Goal: Task Accomplishment & Management: Use online tool/utility

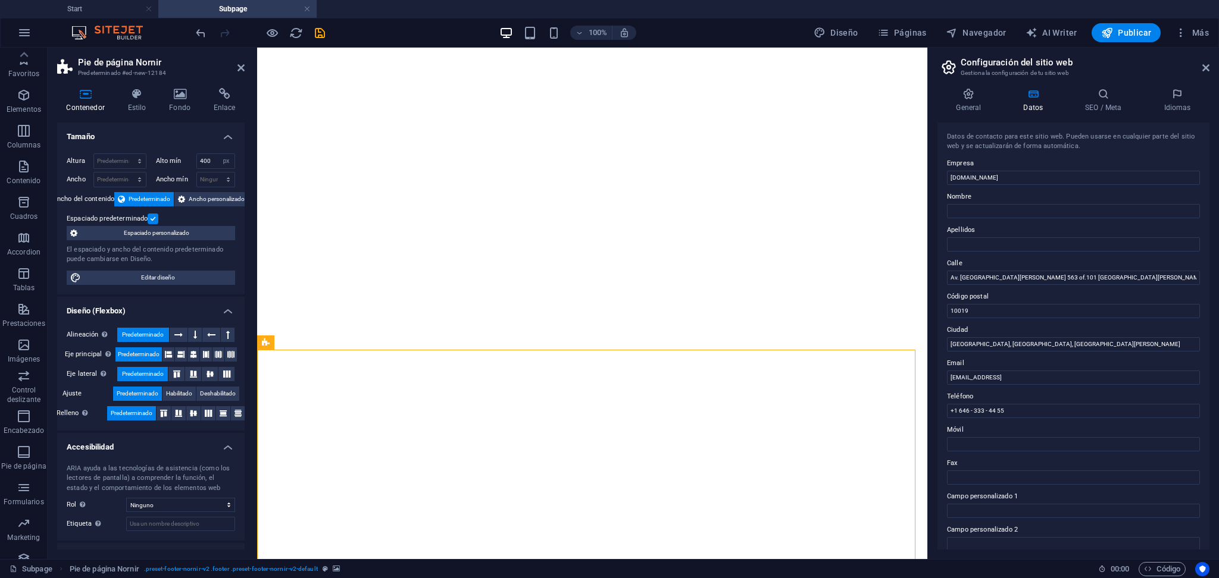
select select "px"
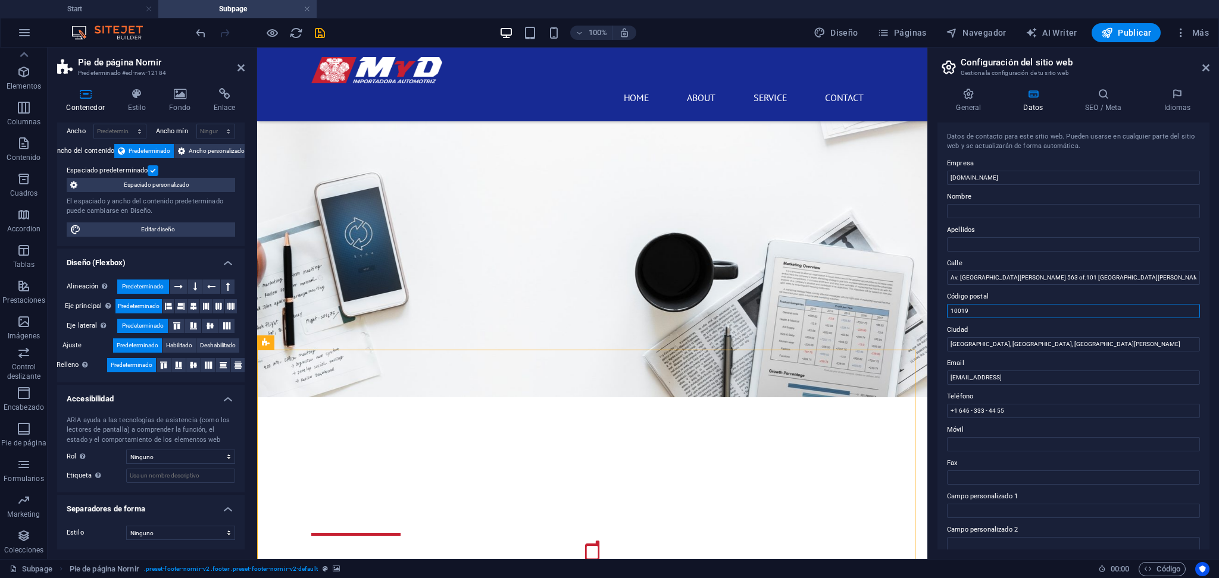
click at [1041, 308] on input "10019" at bounding box center [1073, 311] width 253 height 14
click at [1067, 309] on input "15021" at bounding box center [1073, 311] width 253 height 14
type input "15021"
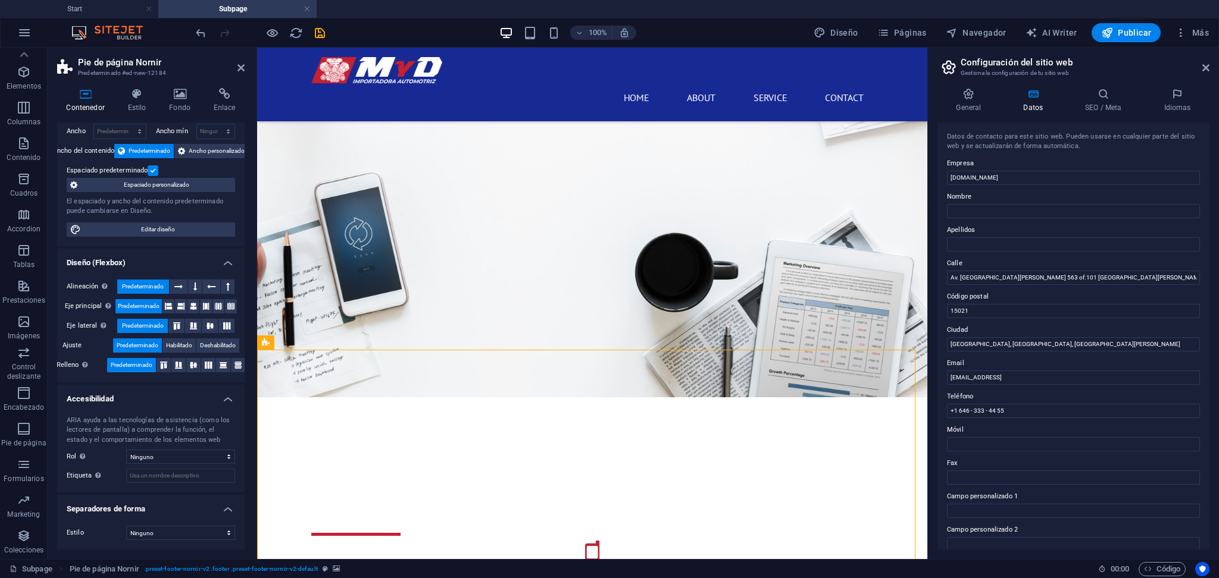
click at [1099, 297] on label "Código postal" at bounding box center [1073, 297] width 253 height 14
click at [1099, 304] on input "15021" at bounding box center [1073, 311] width 253 height 14
click at [1097, 284] on input "Av. [GEOGRAPHIC_DATA][PERSON_NAME] 563 of.101 [GEOGRAPHIC_DATA][PERSON_NAME]" at bounding box center [1073, 278] width 253 height 14
type input "Av. [GEOGRAPHIC_DATA][PERSON_NAME] 563 of.101 [GEOGRAPHIC_DATA][PERSON_NAME]"
click at [1104, 255] on div "Datos de contacto para este sitio web. Pueden usarse en cualquier parte del sit…" at bounding box center [1073, 336] width 272 height 427
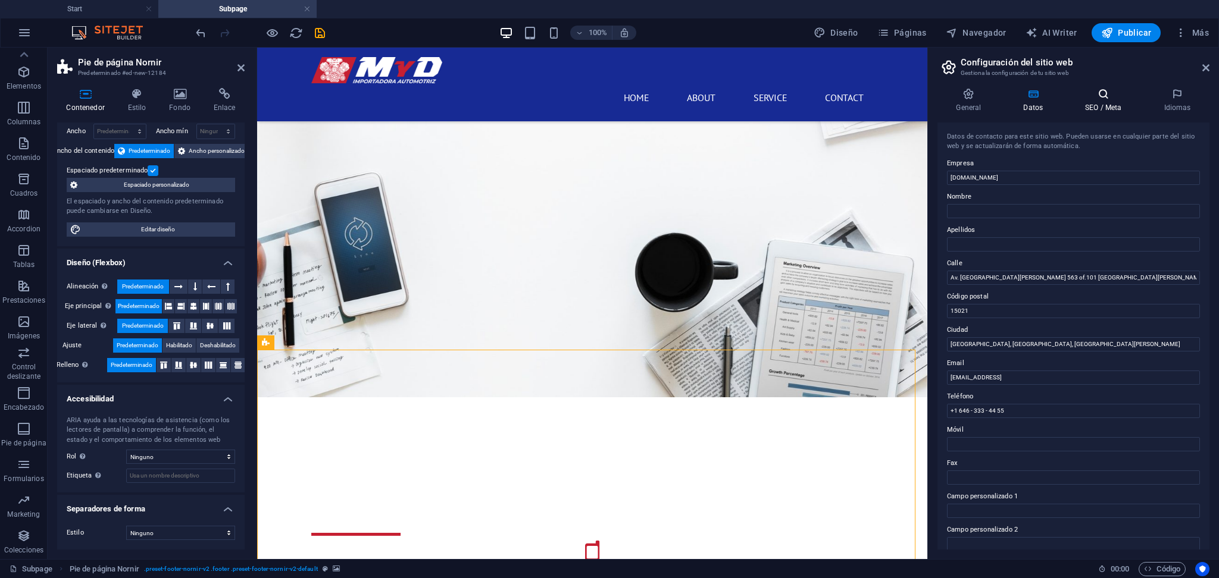
click at [1084, 88] on icon at bounding box center [1103, 94] width 74 height 12
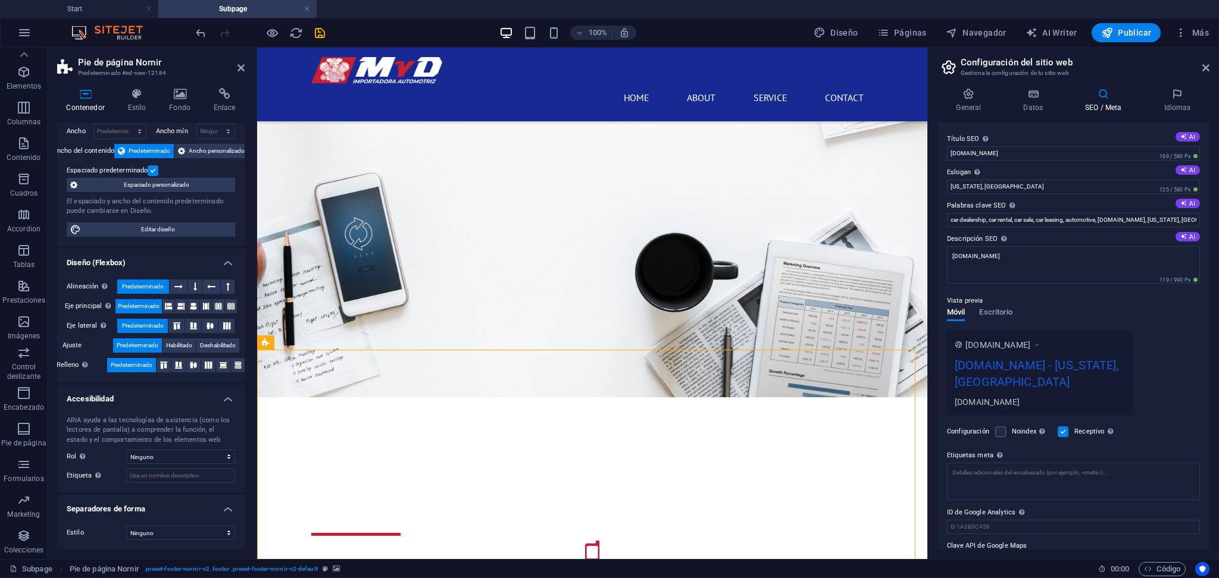
click at [963, 126] on div "Título SEO El título de tu sitio web. Elige algo que destaque en los resultados…" at bounding box center [1073, 336] width 272 height 427
click at [974, 93] on icon at bounding box center [968, 94] width 62 height 12
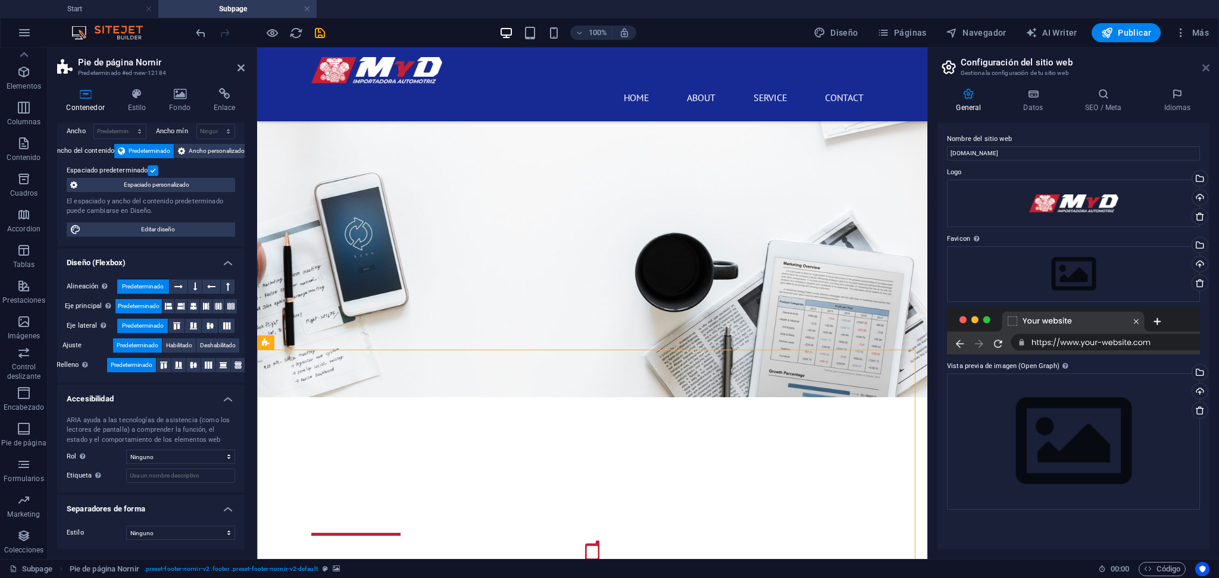
click at [1204, 70] on icon at bounding box center [1205, 68] width 7 height 10
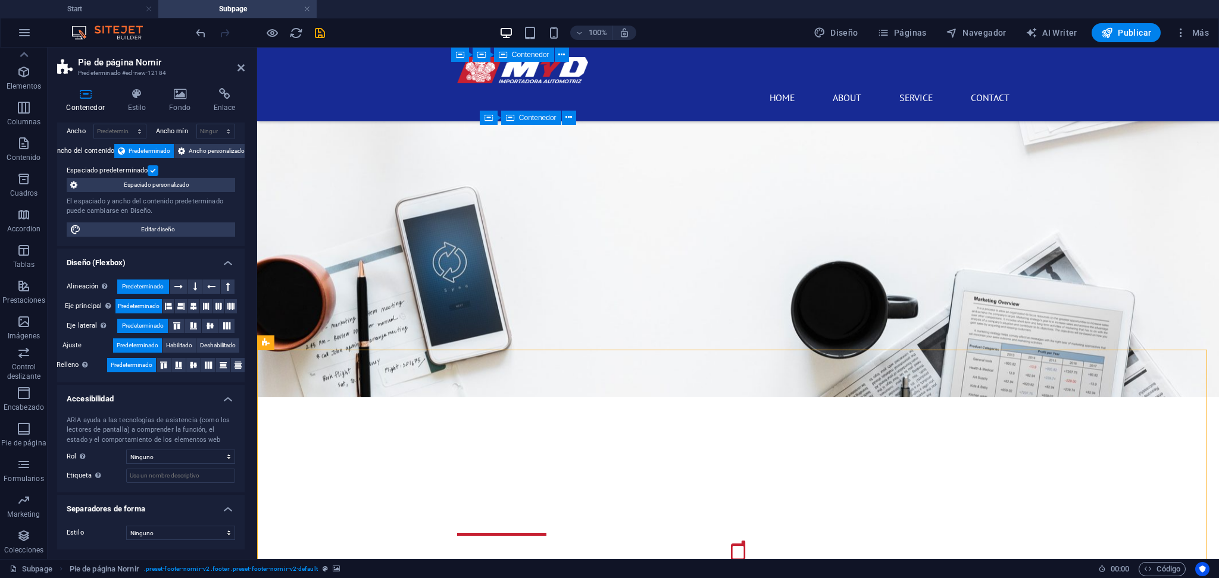
click at [320, 20] on div "100% Diseño Páginas Navegador AI Writer Publicar Más" at bounding box center [609, 32] width 1217 height 29
click at [324, 43] on div "100% Diseño Páginas Navegador AI Writer Publicar Más" at bounding box center [609, 32] width 1217 height 29
click at [326, 36] on icon "save" at bounding box center [320, 33] width 14 height 14
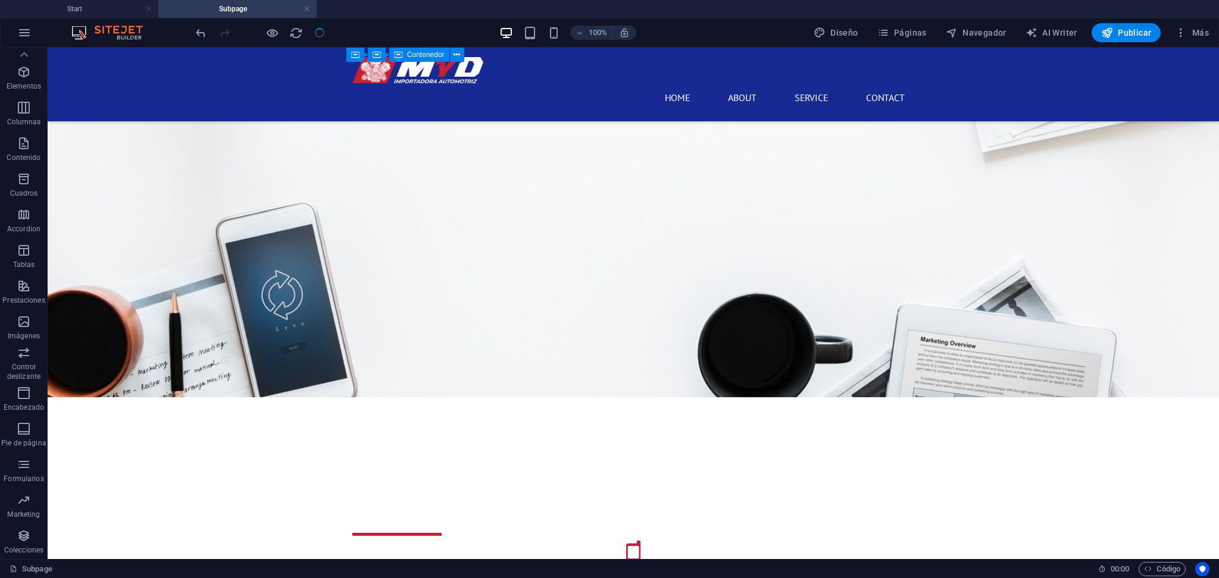
scroll to position [426, 0]
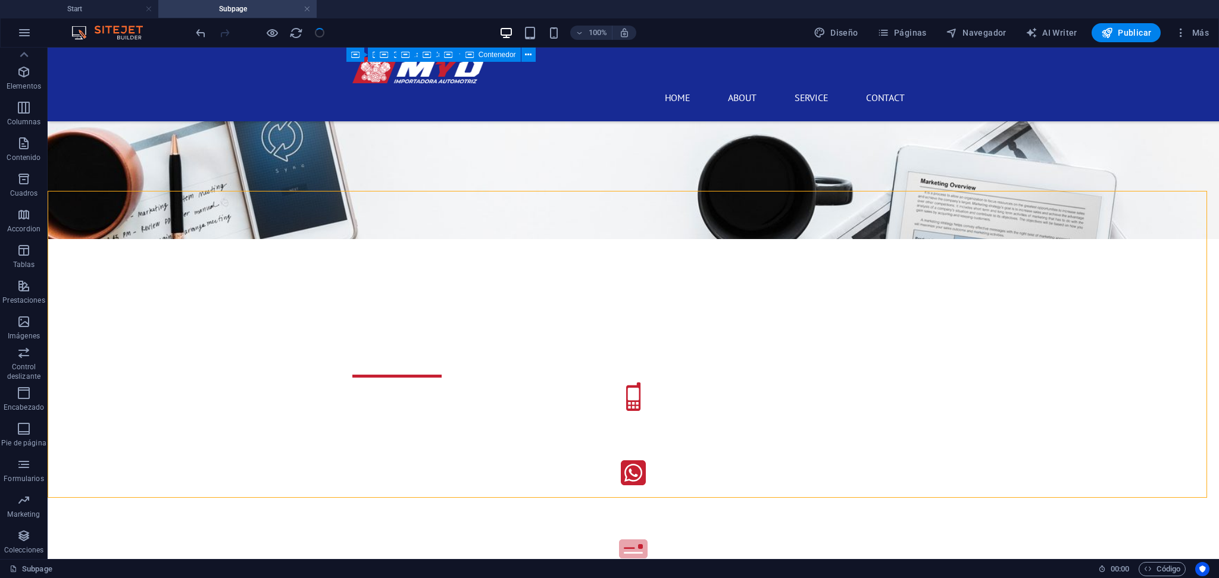
select select "px"
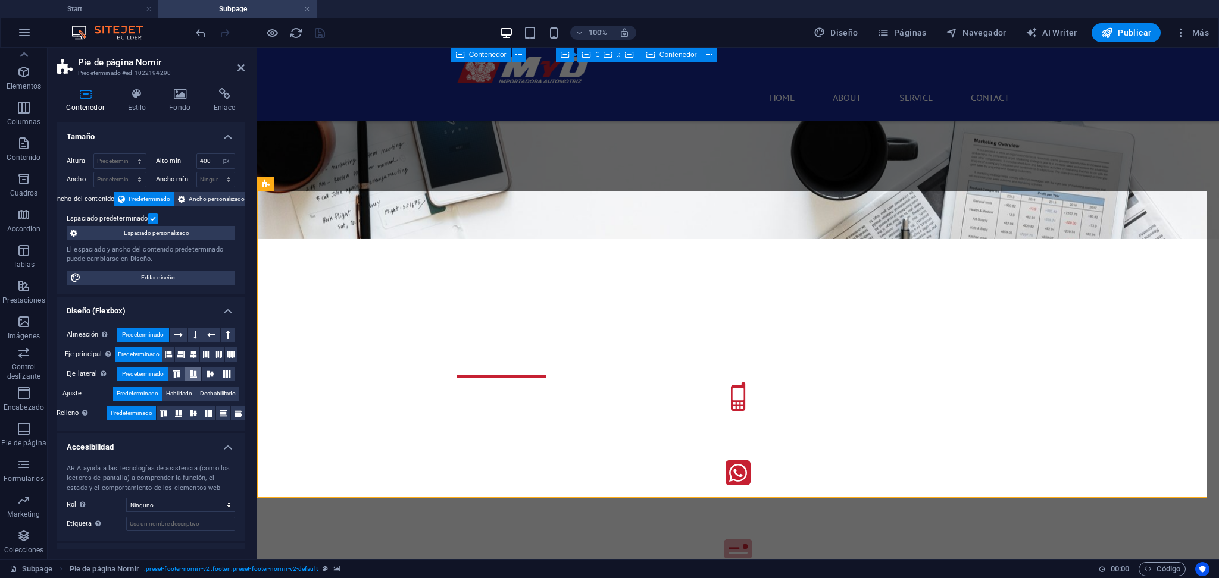
scroll to position [48, 0]
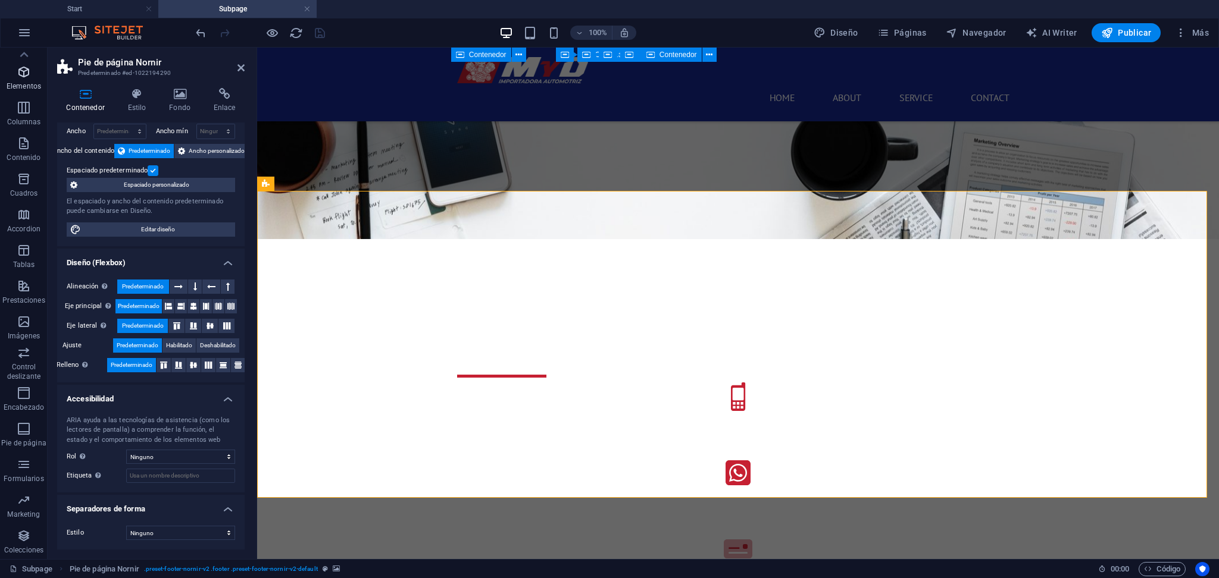
click at [15, 83] on p "Elementos" at bounding box center [24, 87] width 35 height 10
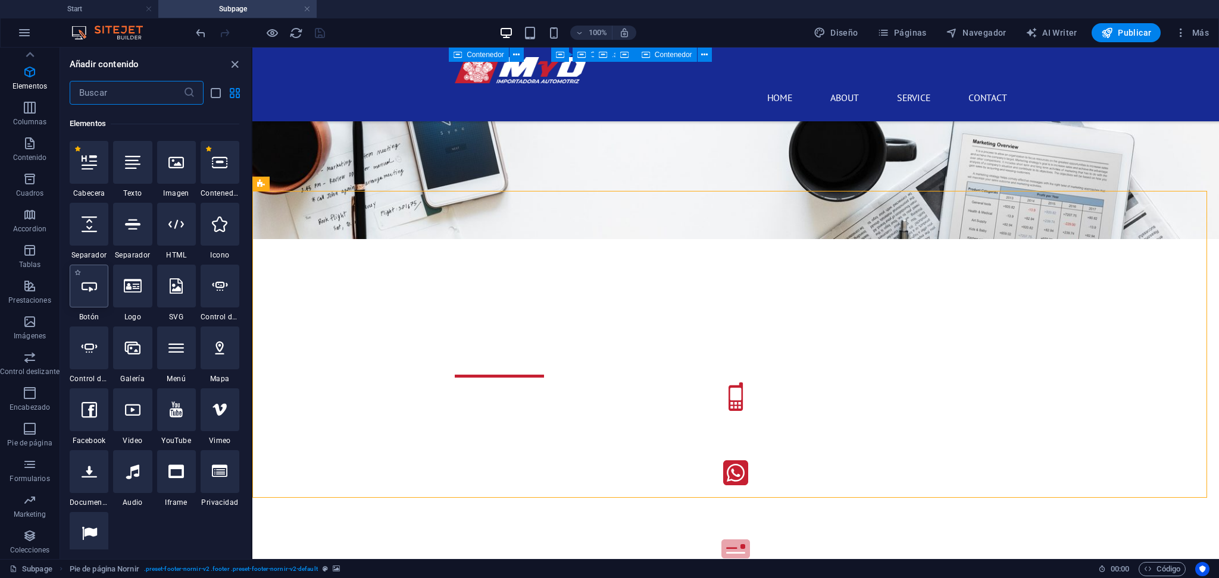
scroll to position [224, 0]
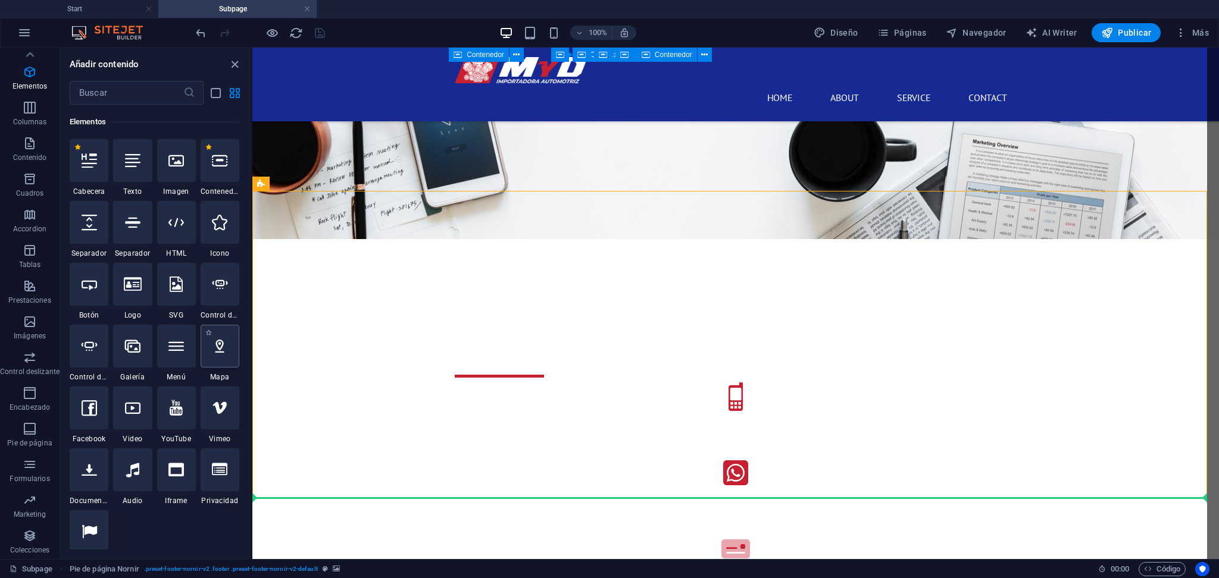
select select "1"
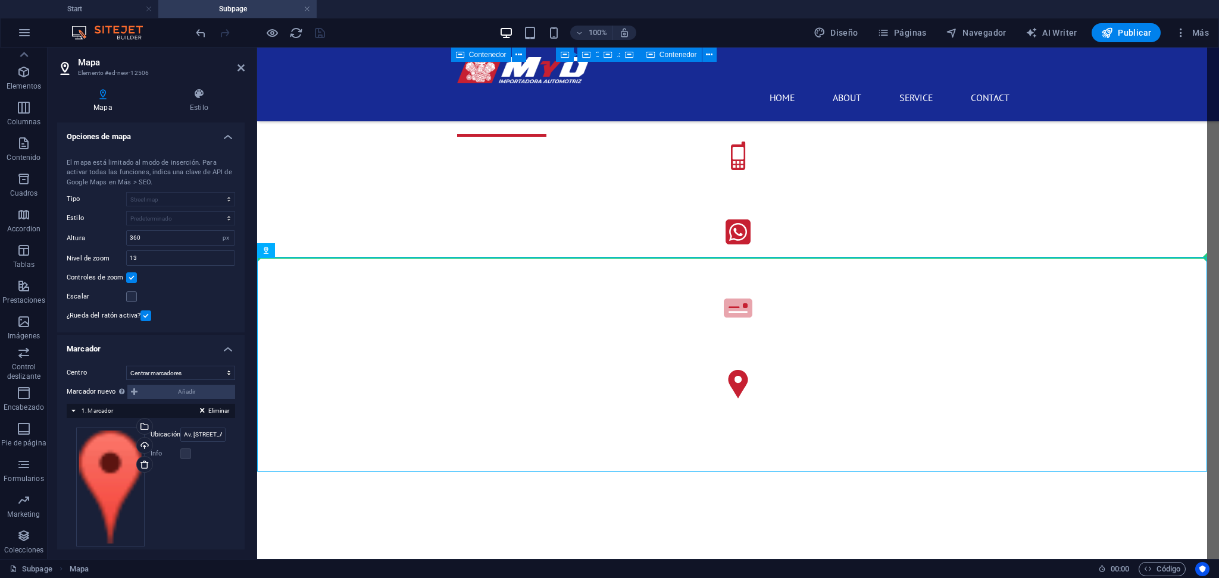
scroll to position [429, 0]
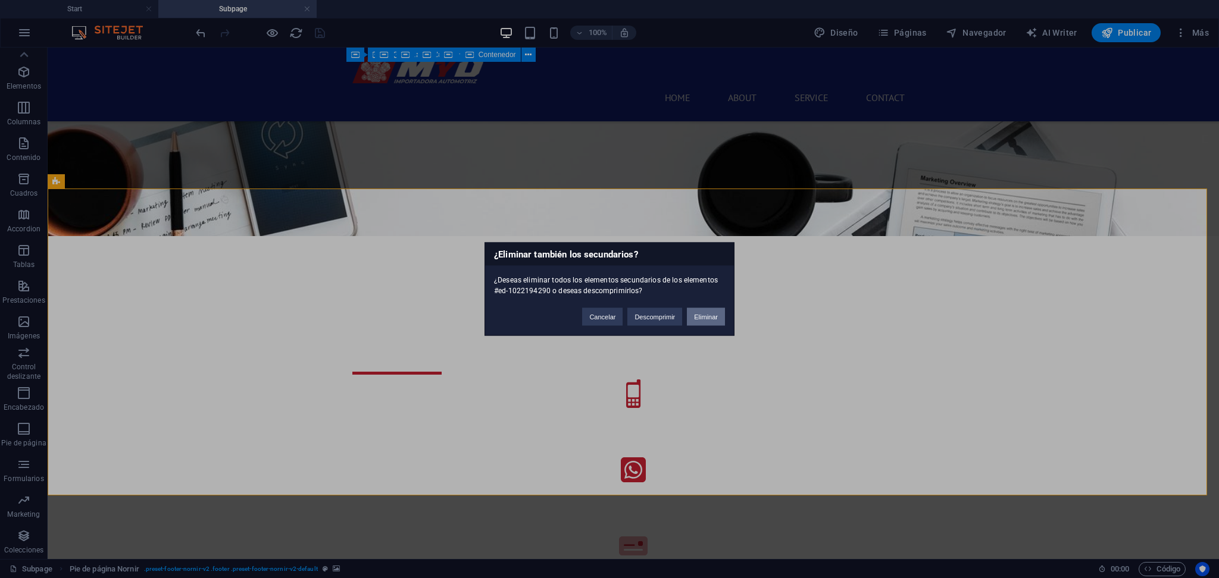
drag, startPoint x: 716, startPoint y: 303, endPoint x: 710, endPoint y: 308, distance: 6.8
click at [714, 305] on div "Cancelar Descomprimir Eliminar" at bounding box center [653, 311] width 161 height 30
click at [710, 308] on button "Eliminar" at bounding box center [706, 317] width 38 height 18
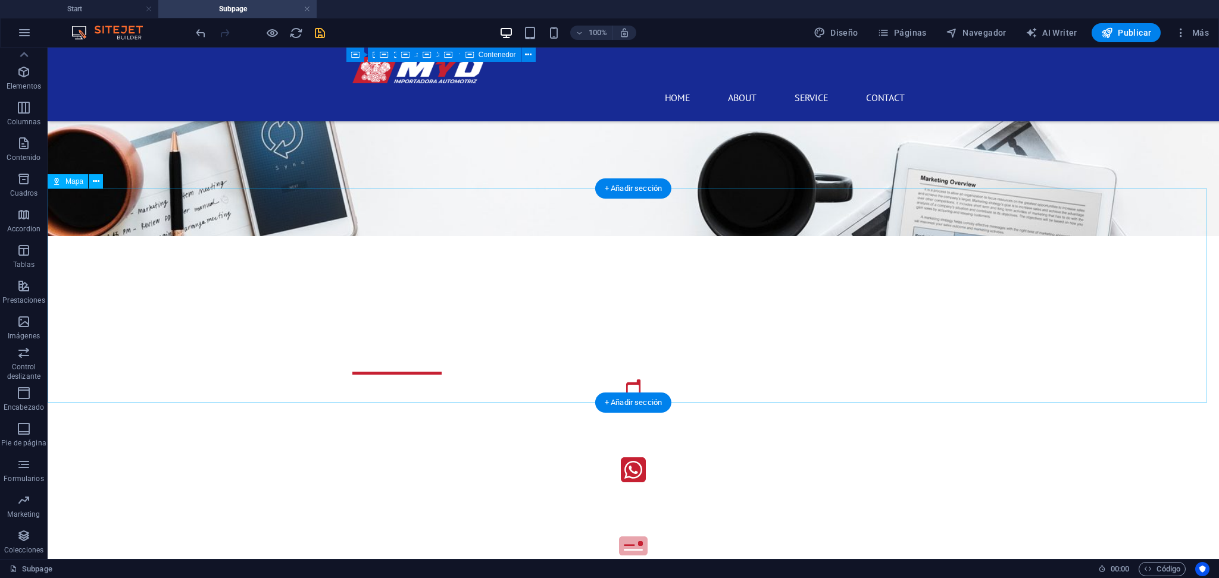
select select "1"
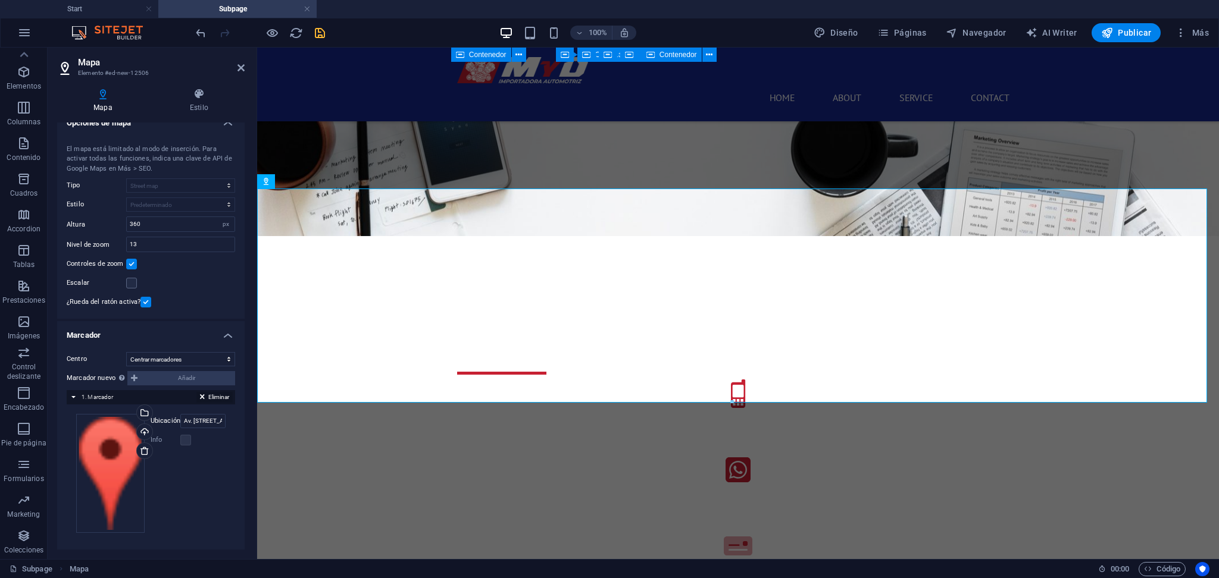
scroll to position [0, 0]
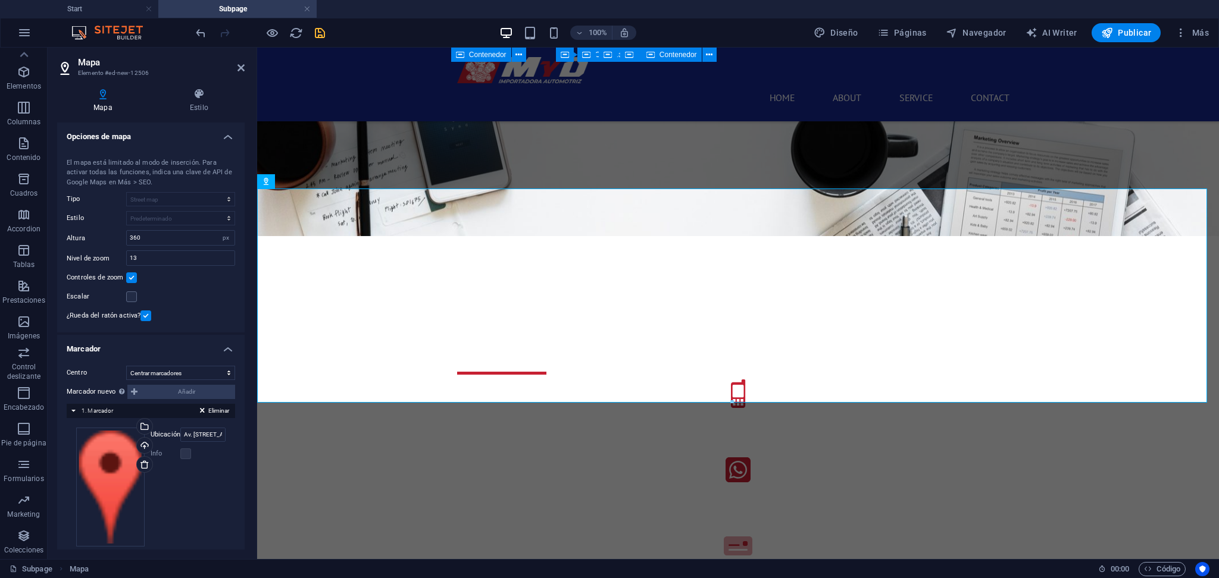
click at [188, 443] on div "Ubicación Av. [STREET_ADDRESS][PERSON_NAME][PERSON_NAME][PERSON_NAME] Ancho aut…" at bounding box center [187, 444] width 78 height 33
click at [183, 456] on label at bounding box center [185, 454] width 11 height 11
click at [186, 457] on label at bounding box center [185, 454] width 11 height 11
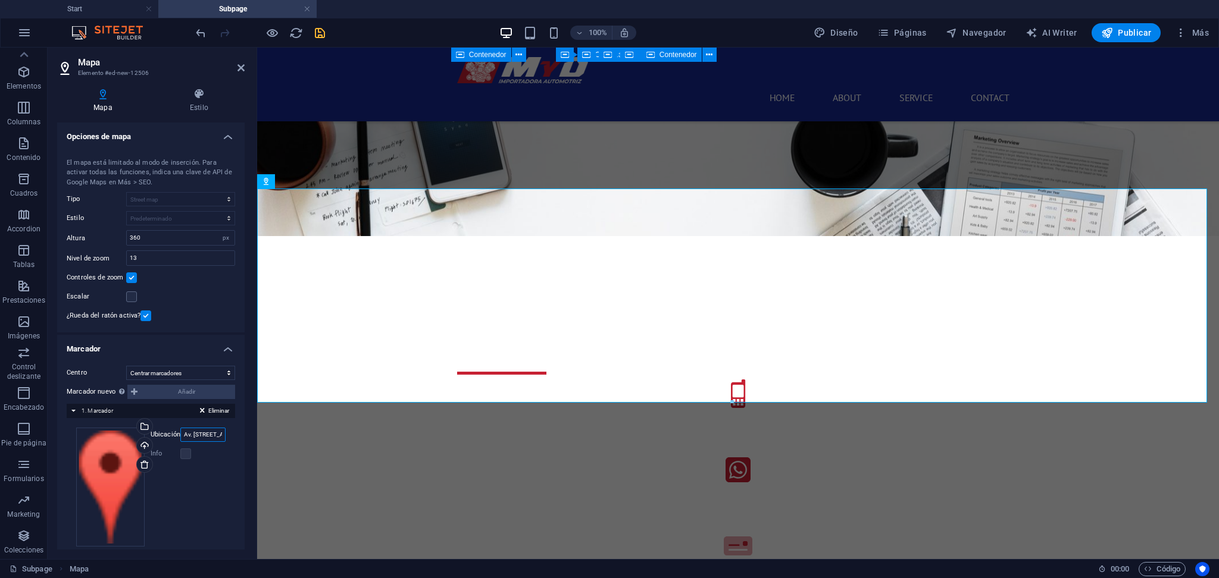
click at [196, 436] on input "Av. [STREET_ADDRESS][PERSON_NAME][PERSON_NAME][PERSON_NAME]" at bounding box center [202, 435] width 45 height 14
click at [200, 270] on div "Centro [PERSON_NAME] Av. [STREET_ADDRESS][PERSON_NAME][PERSON_NAME], [GEOGRAPHI…" at bounding box center [150, 238] width 187 height 189
click at [130, 298] on label at bounding box center [131, 297] width 11 height 11
click at [0, 0] on input "Escalar" at bounding box center [0, 0] width 0 height 0
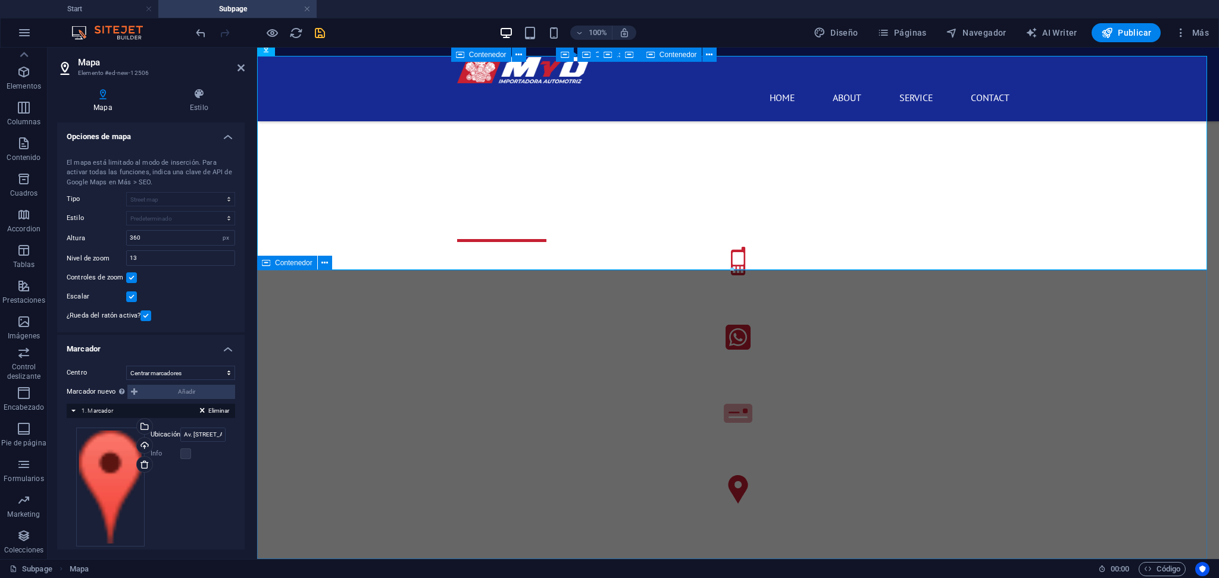
scroll to position [244, 0]
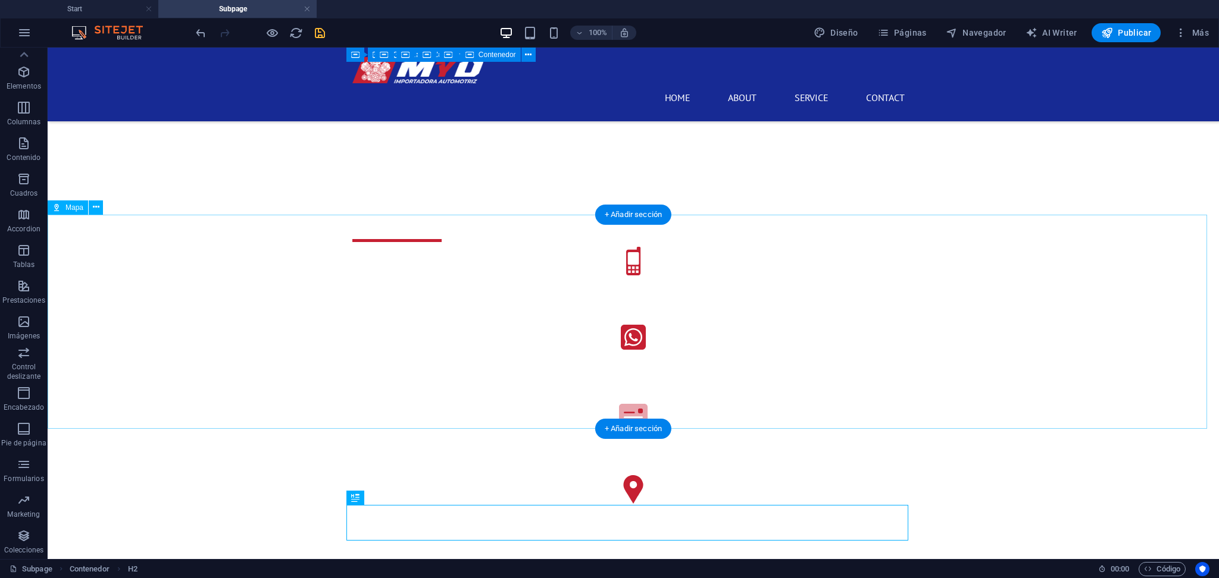
scroll to position [403, 0]
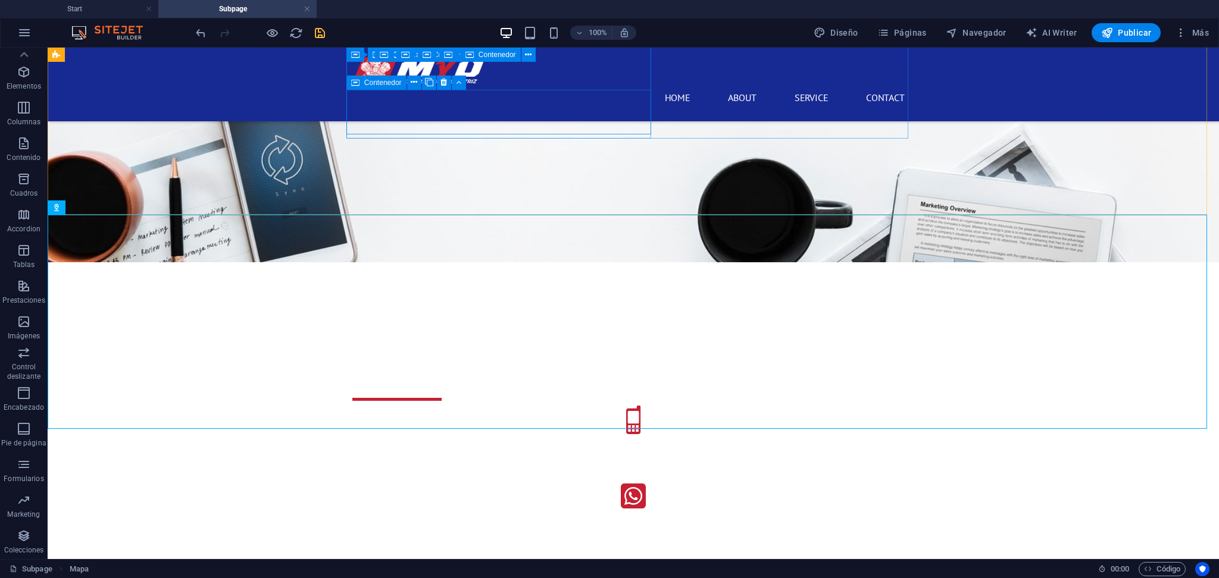
click at [312, 30] on div at bounding box center [259, 32] width 133 height 19
click at [313, 30] on icon "save" at bounding box center [320, 33] width 14 height 14
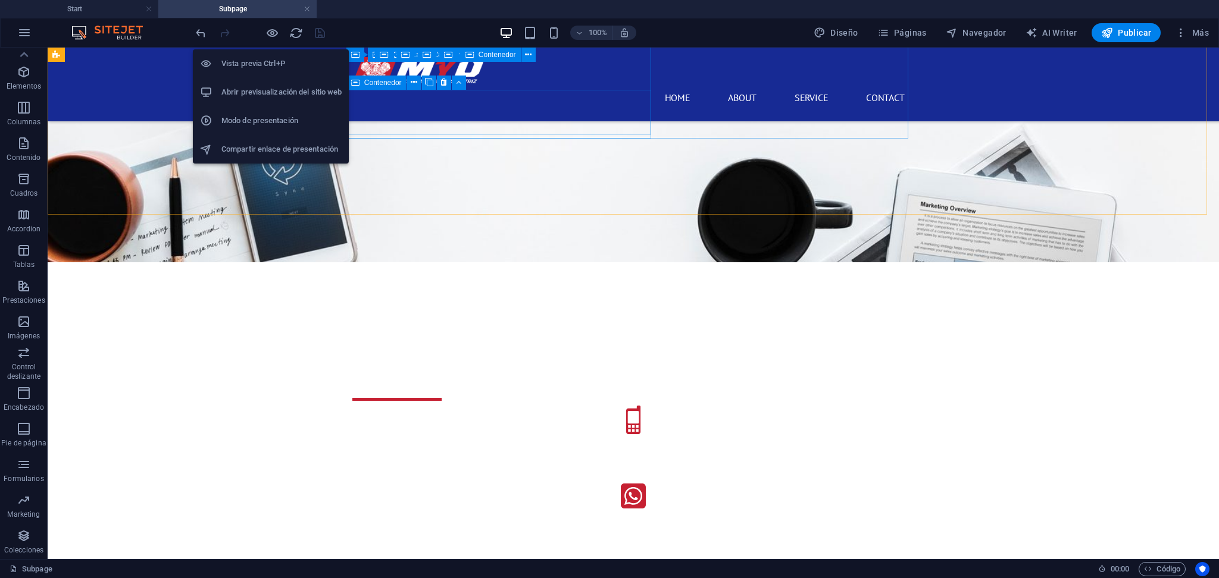
click at [260, 92] on h6 "Abrir previsualización del sitio web" at bounding box center [281, 92] width 120 height 14
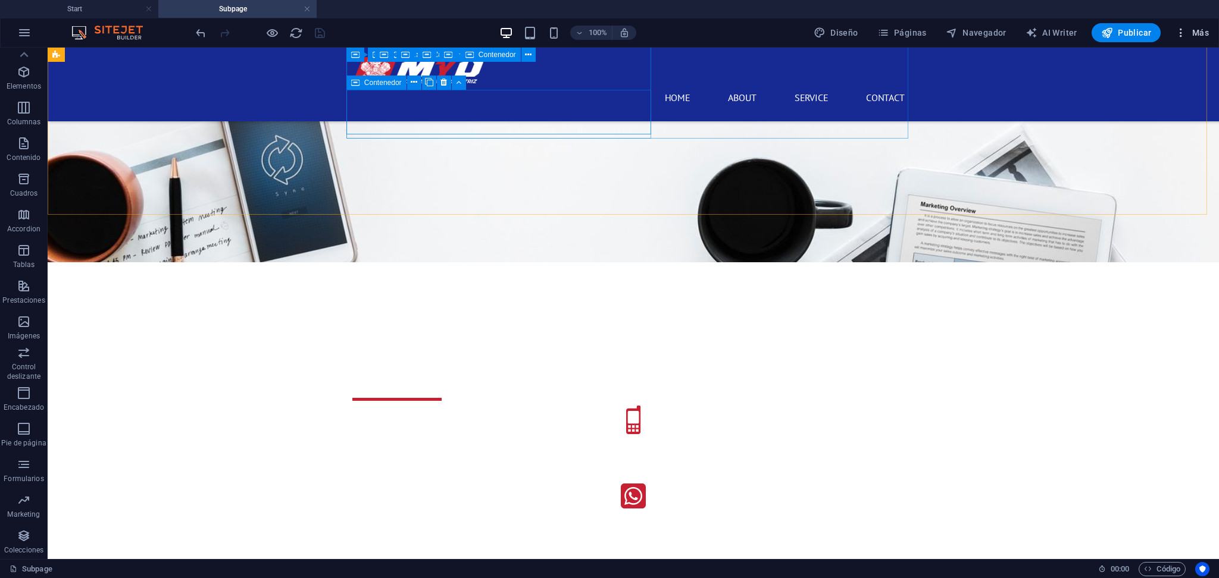
click at [1207, 31] on span "Más" at bounding box center [1192, 33] width 34 height 12
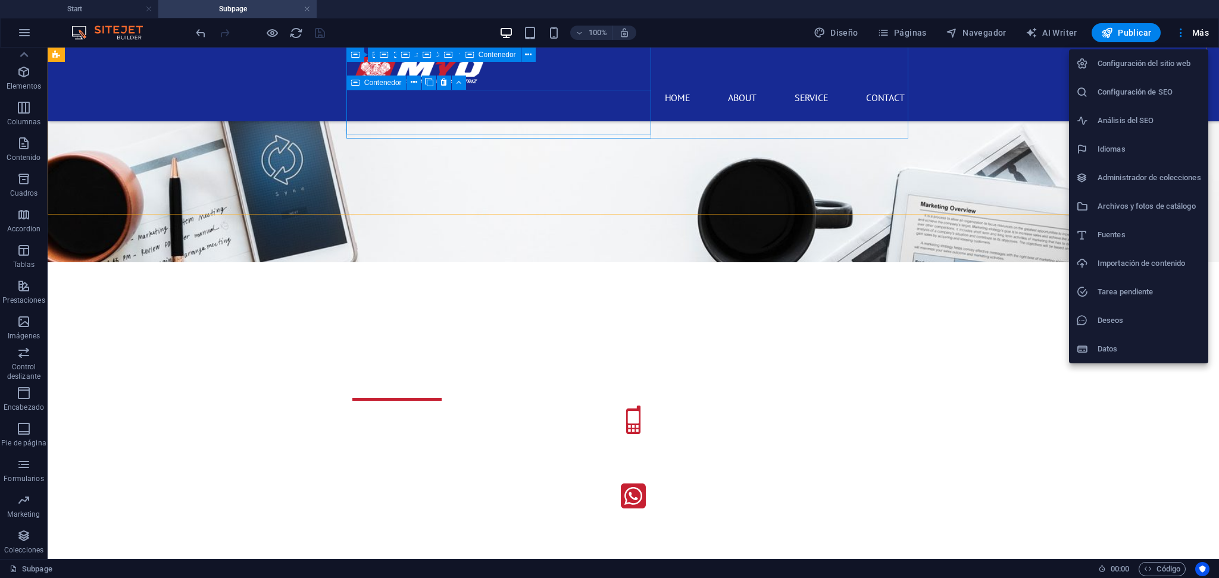
click at [1174, 53] on li "Configuración del sitio web" at bounding box center [1138, 63] width 139 height 29
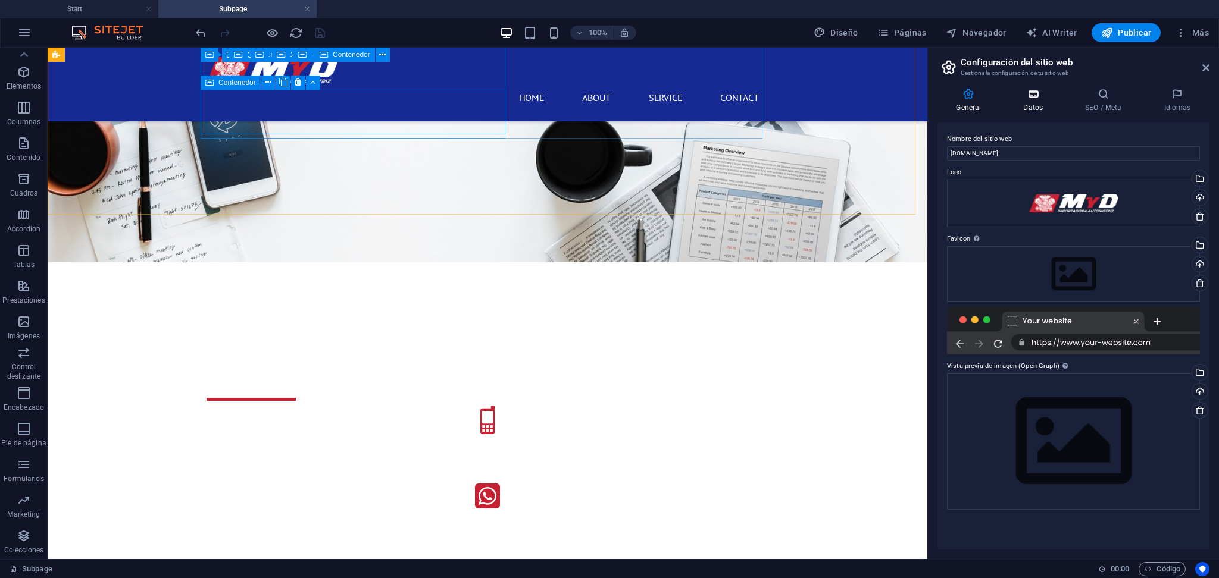
click at [1031, 104] on h4 "Datos" at bounding box center [1035, 100] width 62 height 25
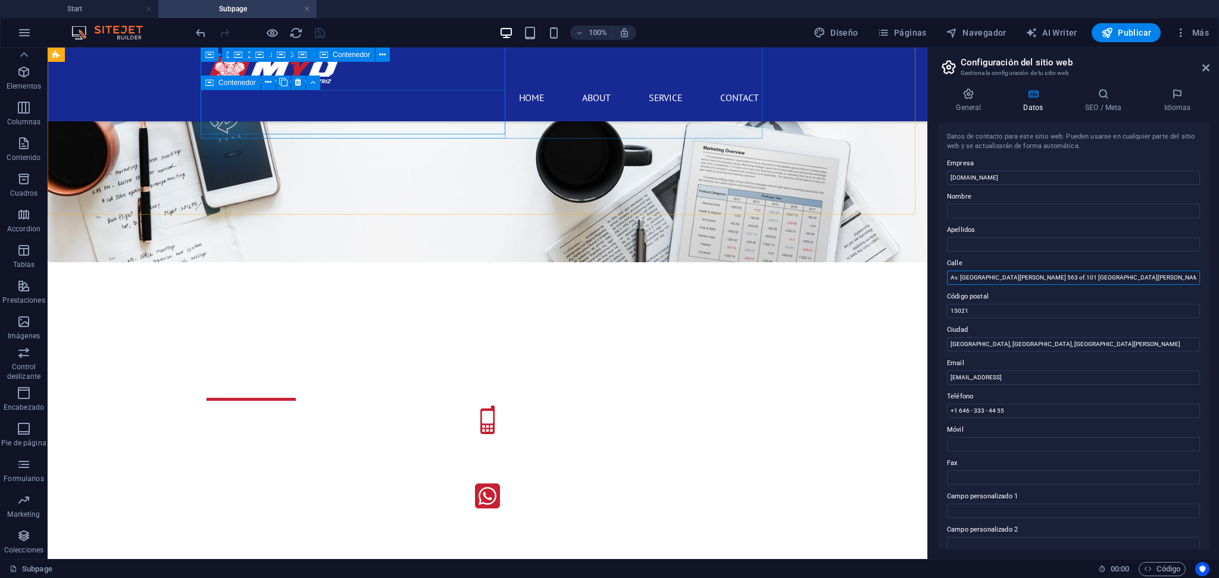
click at [1034, 278] on input "Av. [GEOGRAPHIC_DATA][PERSON_NAME] 563 of.101 [GEOGRAPHIC_DATA][PERSON_NAME]" at bounding box center [1073, 278] width 253 height 14
type input "Av. [STREET_ADDRESS][PERSON_NAME][PERSON_NAME]"
click at [1036, 261] on label "Calle" at bounding box center [1073, 263] width 253 height 14
click at [1036, 271] on input "Av. [STREET_ADDRESS][PERSON_NAME][PERSON_NAME]" at bounding box center [1073, 278] width 253 height 14
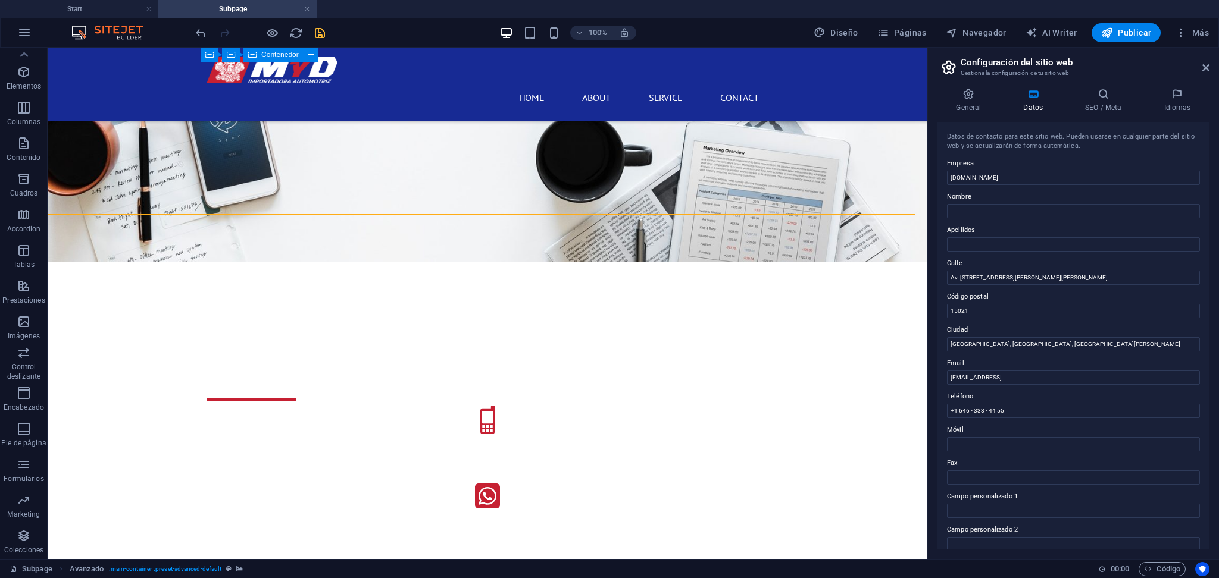
click at [312, 23] on div at bounding box center [259, 32] width 133 height 19
click at [315, 23] on div at bounding box center [259, 32] width 133 height 19
click at [317, 24] on div at bounding box center [259, 32] width 133 height 19
click at [317, 30] on icon "save" at bounding box center [320, 33] width 14 height 14
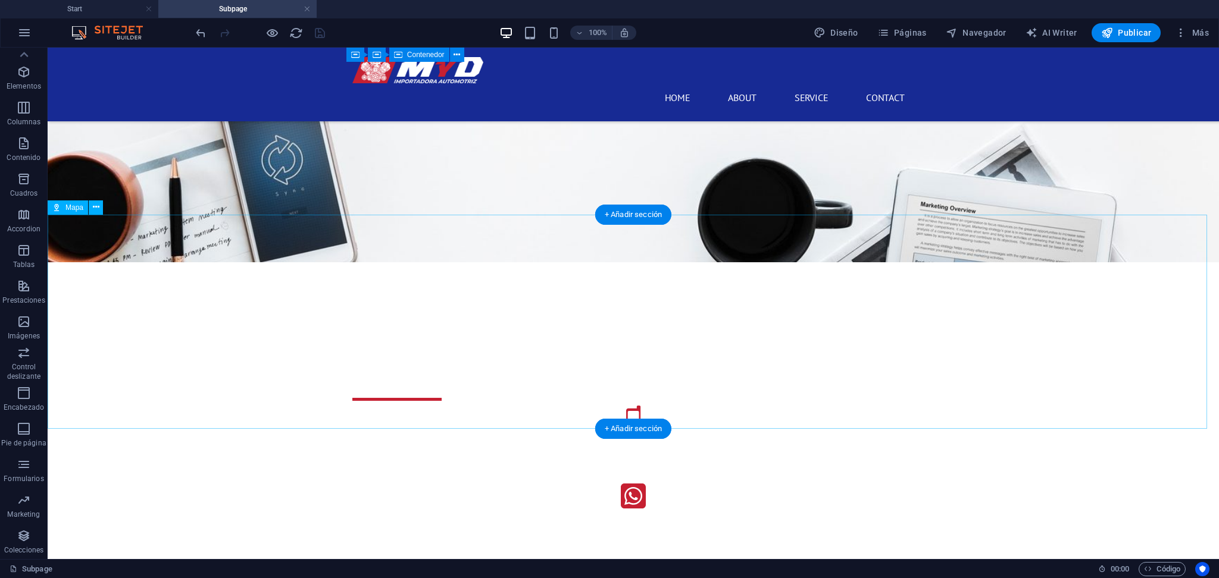
select select "1"
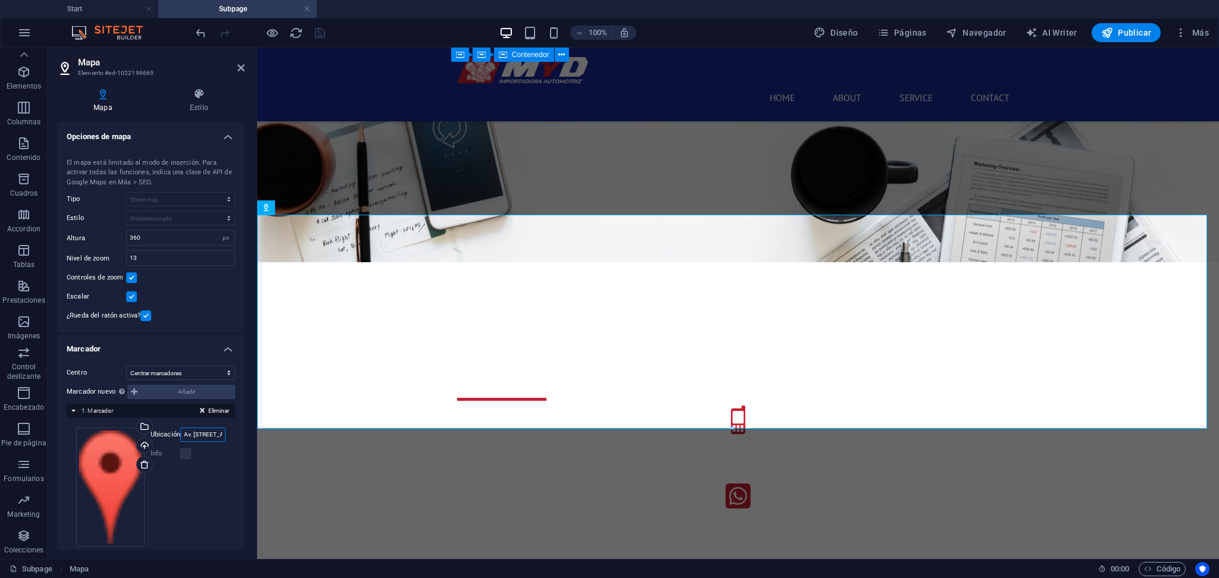
click at [184, 431] on input "Av. [STREET_ADDRESS][PERSON_NAME][PERSON_NAME][PERSON_NAME]" at bounding box center [202, 435] width 45 height 14
type input "Av. [STREET_ADDRESS][PERSON_NAME][PERSON_NAME][PERSON_NAME]"
click at [215, 456] on div "Info" at bounding box center [188, 454] width 75 height 14
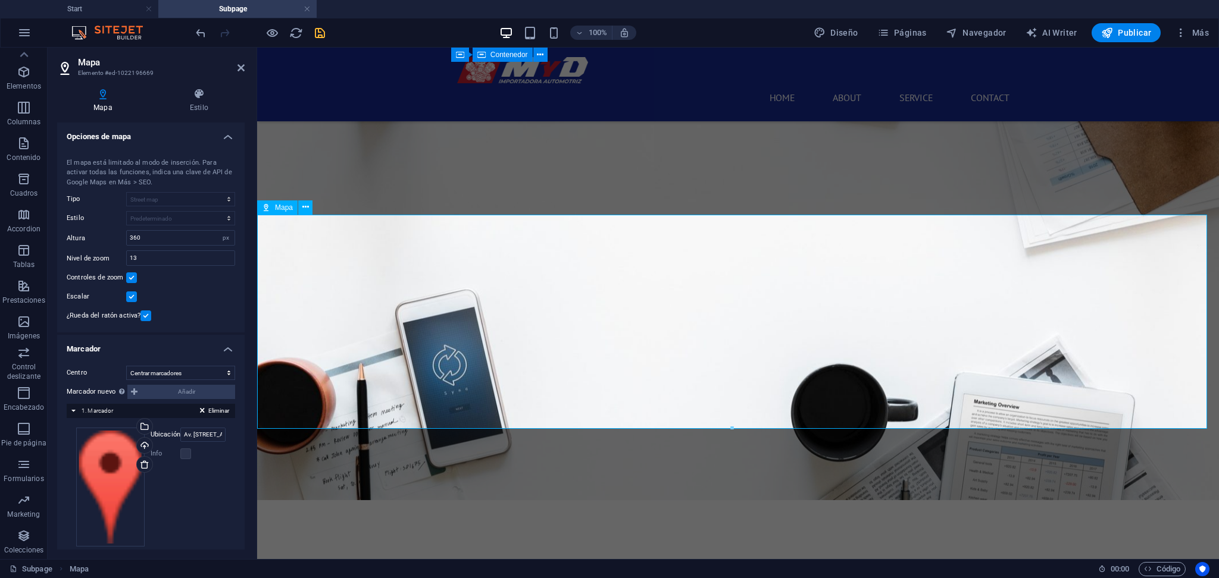
scroll to position [403, 0]
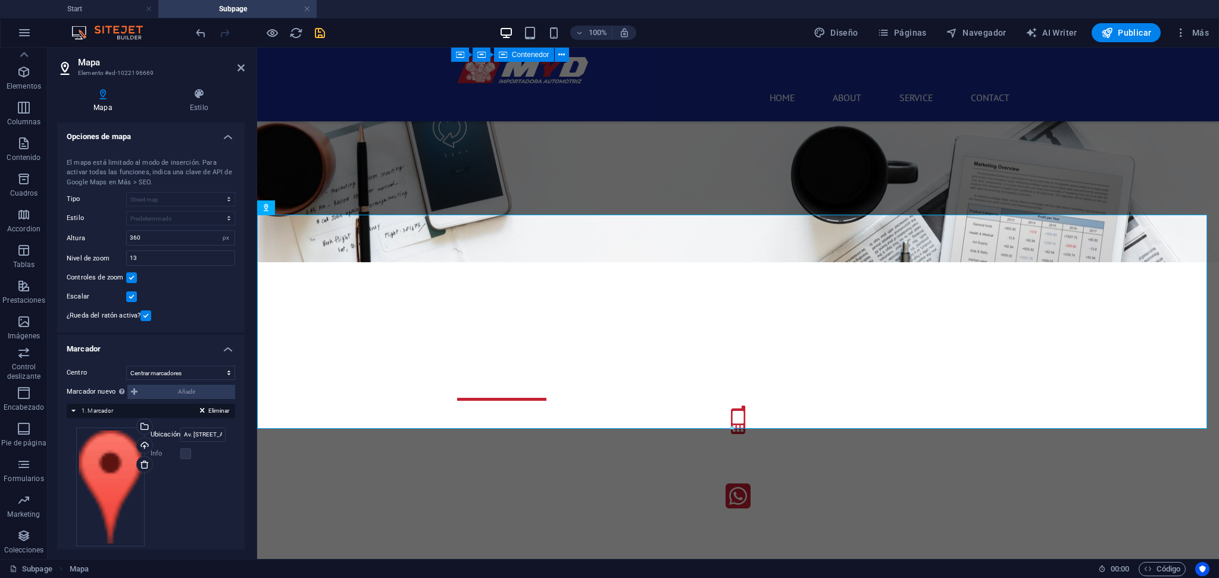
click at [327, 34] on div "100% Diseño Páginas Navegador AI Writer Publicar Más" at bounding box center [703, 32] width 1020 height 19
click at [319, 36] on icon "save" at bounding box center [320, 33] width 14 height 14
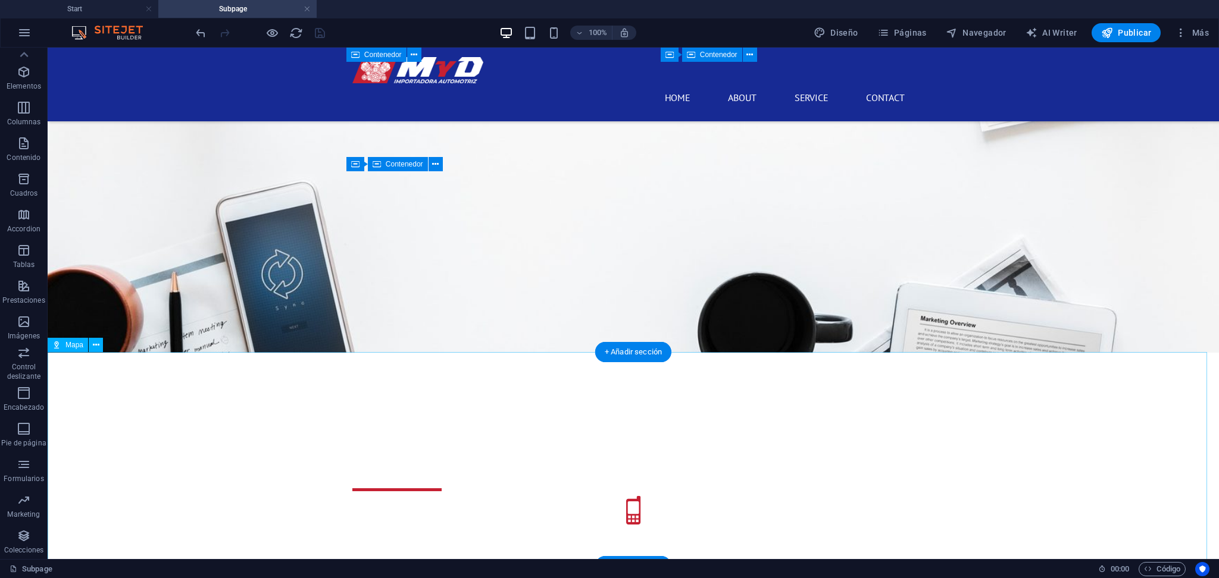
scroll to position [317, 0]
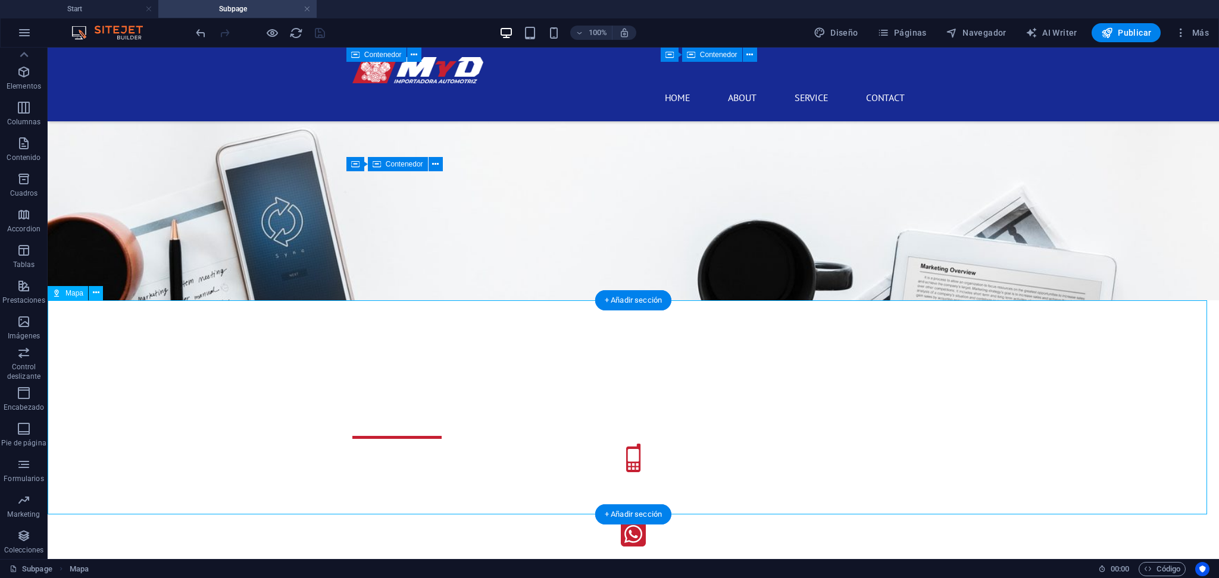
drag, startPoint x: 453, startPoint y: 396, endPoint x: 472, endPoint y: 326, distance: 72.2
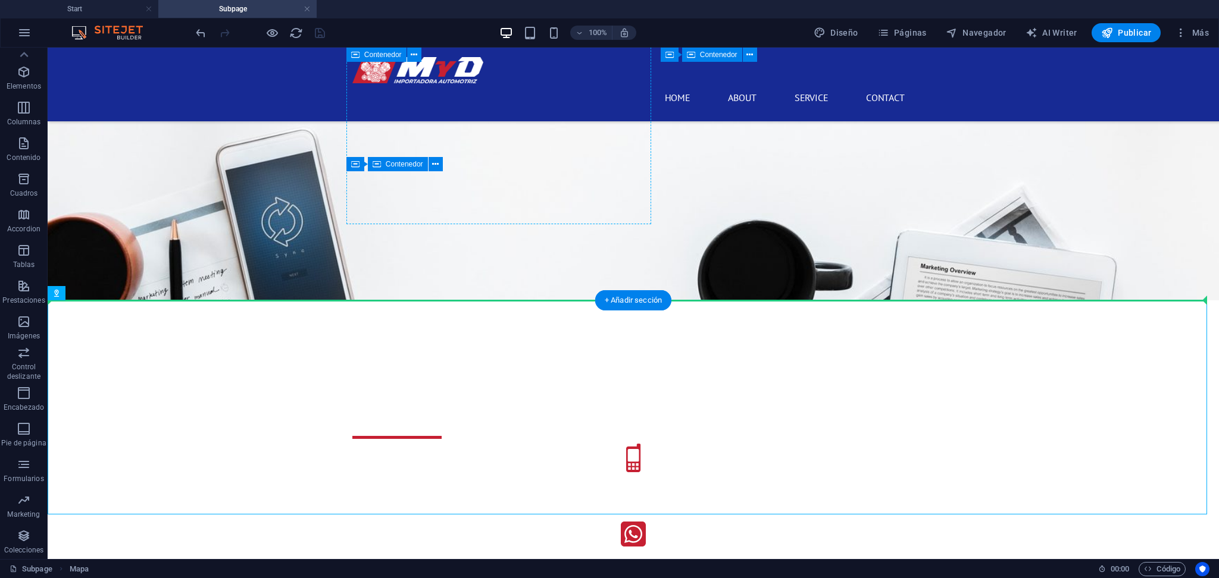
drag, startPoint x: 131, startPoint y: 337, endPoint x: 547, endPoint y: 172, distance: 448.0
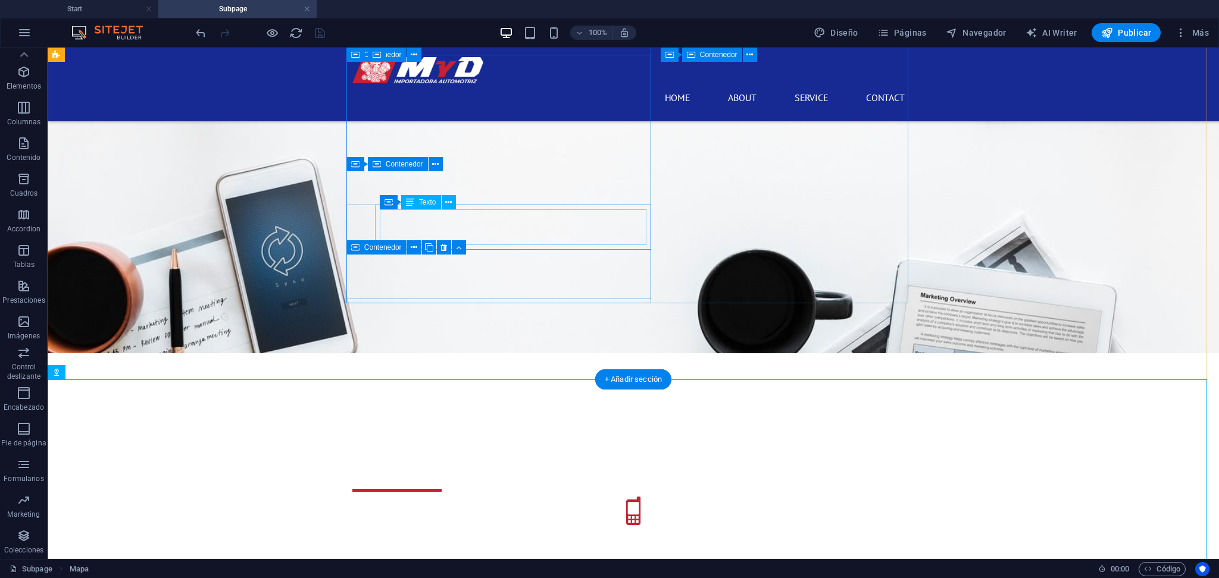
scroll to position [238, 0]
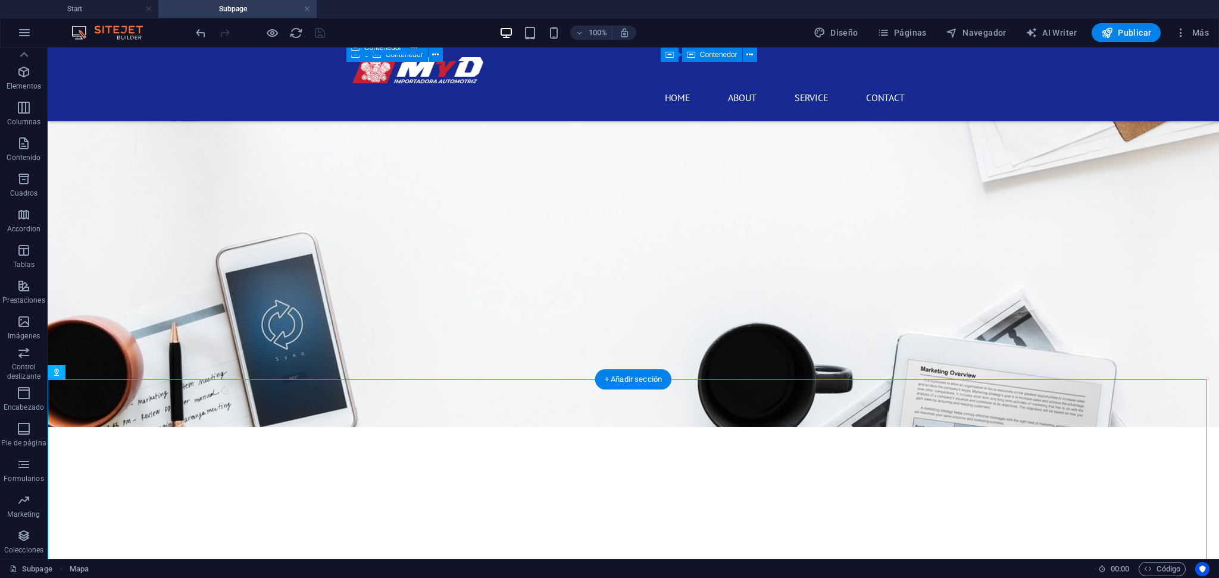
click at [77, 362] on figure at bounding box center [633, 142] width 1171 height 570
drag, startPoint x: 652, startPoint y: 277, endPoint x: 484, endPoint y: 296, distance: 168.9
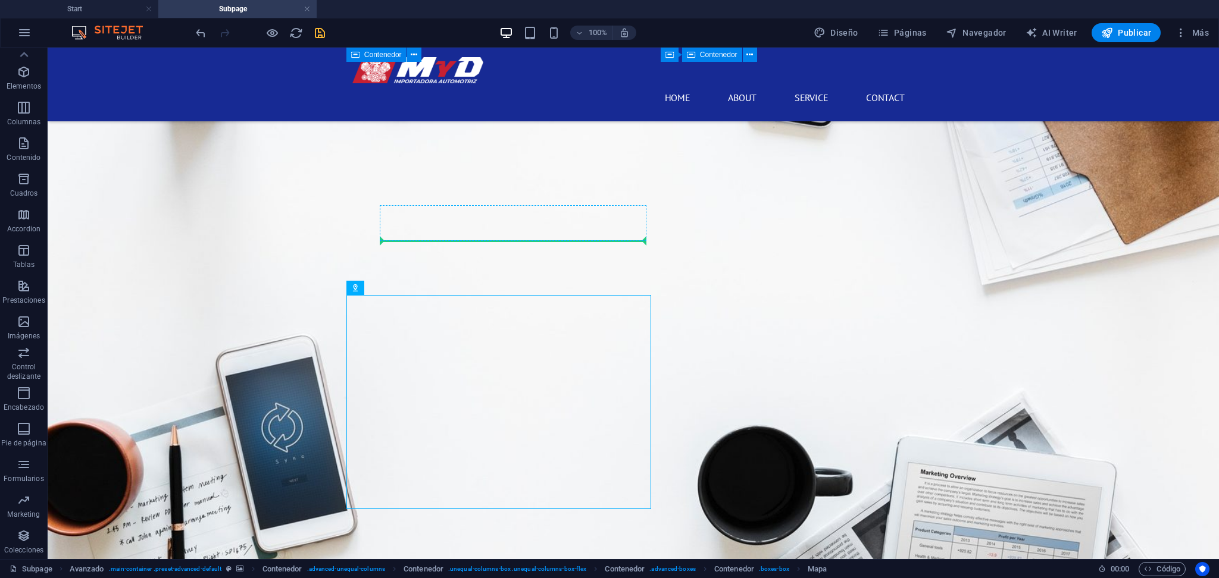
drag, startPoint x: 417, startPoint y: 340, endPoint x: 430, endPoint y: 277, distance: 65.0
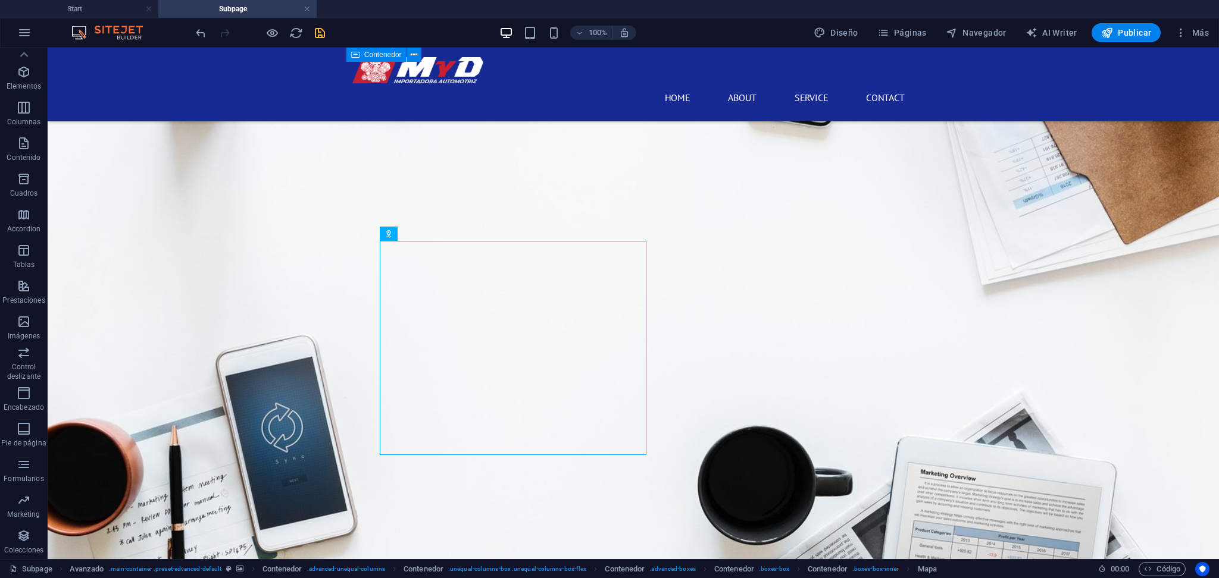
click at [978, 280] on figure at bounding box center [633, 245] width 1171 height 776
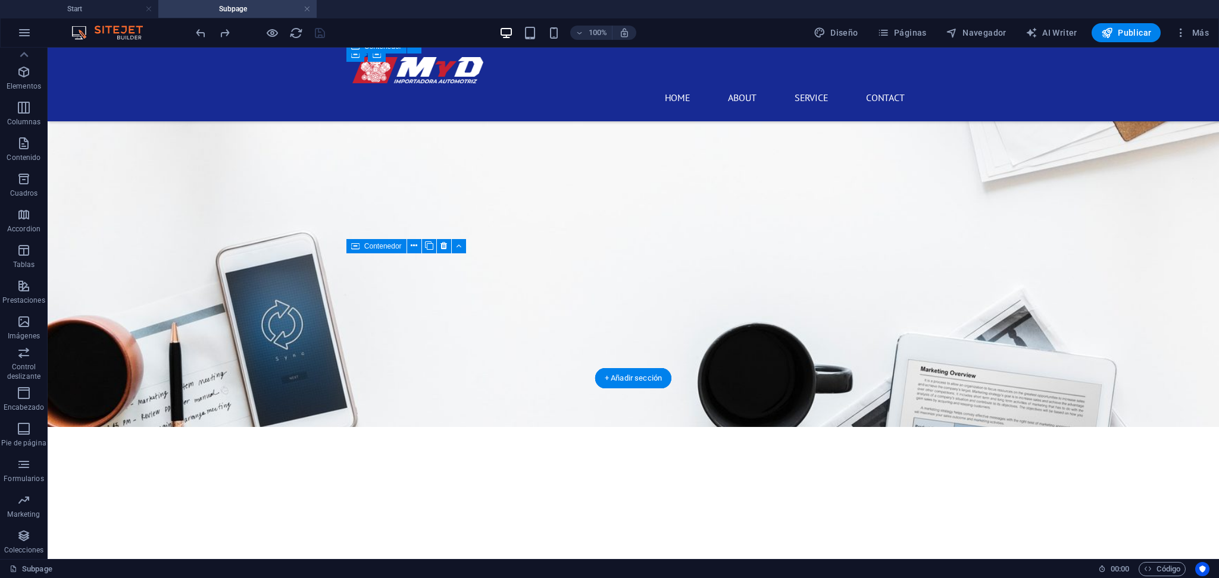
scroll to position [317, 0]
